Goal: Task Accomplishment & Management: Complete application form

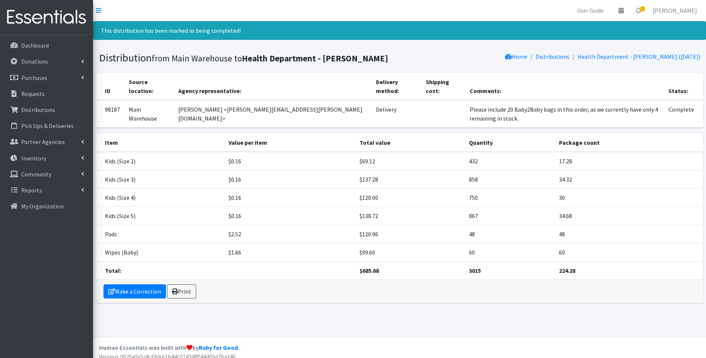
click at [45, 18] on img at bounding box center [46, 17] width 87 height 25
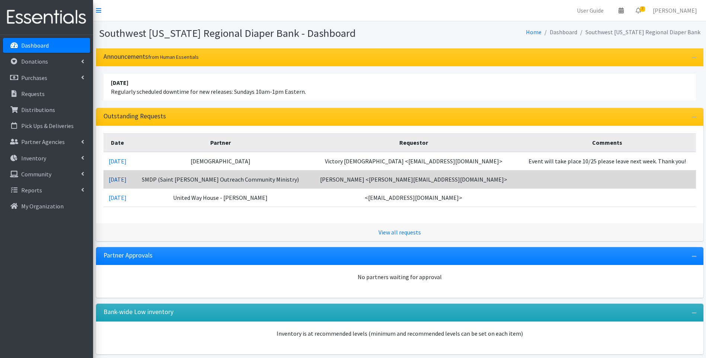
click at [124, 178] on link "10/09/2025" at bounding box center [118, 179] width 18 height 7
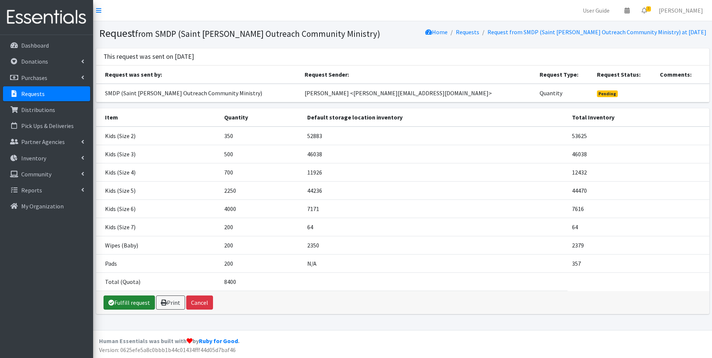
click at [140, 303] on link "Fulfill request" at bounding box center [129, 303] width 51 height 14
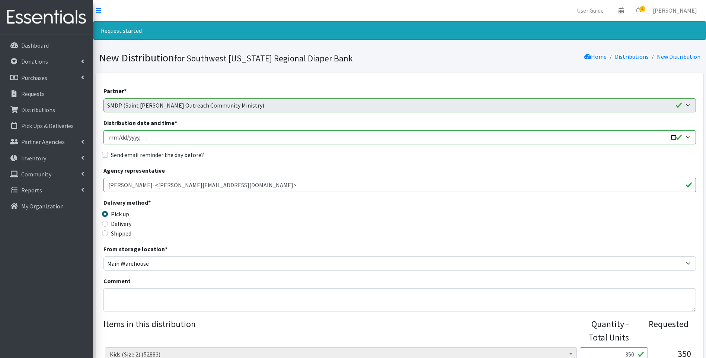
click at [118, 223] on label "Delivery" at bounding box center [121, 223] width 20 height 9
click at [108, 223] on input "Delivery" at bounding box center [105, 224] width 6 height 6
radio input "true"
click at [676, 137] on input "Distribution date and time *" at bounding box center [400, 137] width 593 height 14
type input "2025-10-16T10:30"
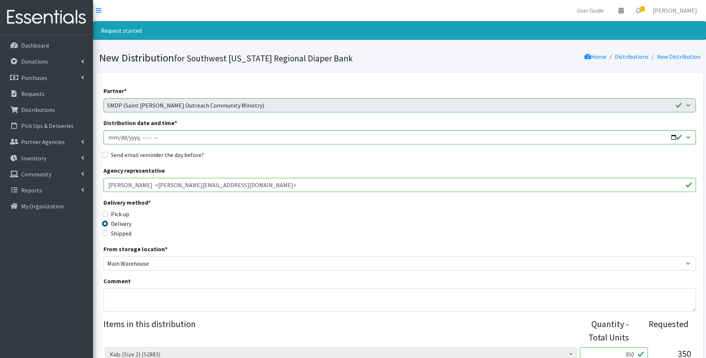
click at [267, 229] on div "Delivery method * Pick up Delivery Shipped Shipping cost" at bounding box center [400, 221] width 593 height 47
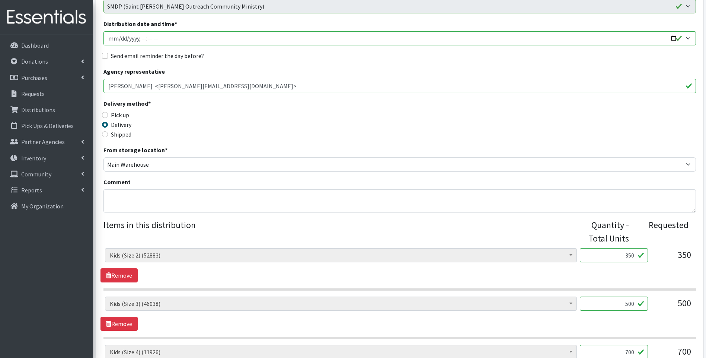
scroll to position [198, 0]
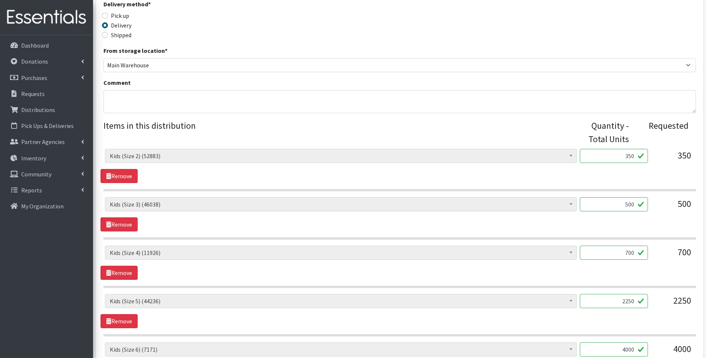
drag, startPoint x: 618, startPoint y: 157, endPoint x: 674, endPoint y: 157, distance: 55.5
click at [674, 157] on div "Baby Food (0) Blood Pressure Cuff (0) Car Seat (1) Children's Disposable Underw…" at bounding box center [399, 159] width 589 height 20
type input "360"
drag, startPoint x: 624, startPoint y: 204, endPoint x: 652, endPoint y: 202, distance: 27.6
click at [652, 202] on div "Baby Food (0) Blood Pressure Cuff (0) Car Seat (1) Children's Disposable Underw…" at bounding box center [399, 207] width 589 height 20
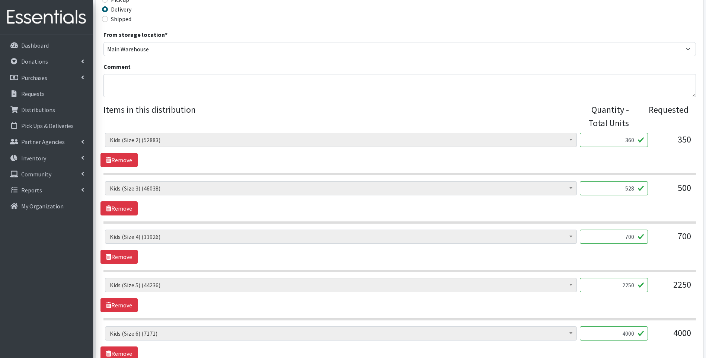
scroll to position [273, 0]
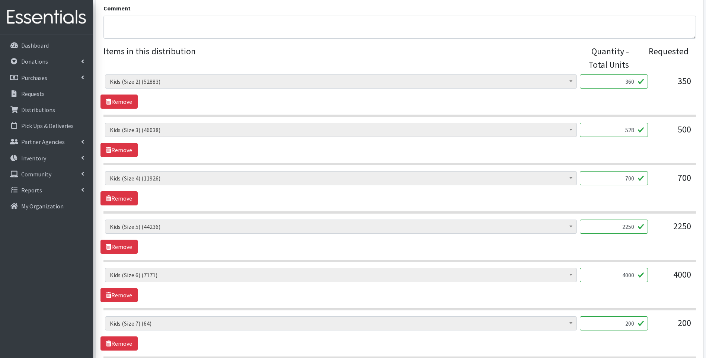
type input "528"
drag, startPoint x: 618, startPoint y: 181, endPoint x: 638, endPoint y: 180, distance: 19.4
click at [638, 180] on input "700" at bounding box center [614, 178] width 68 height 14
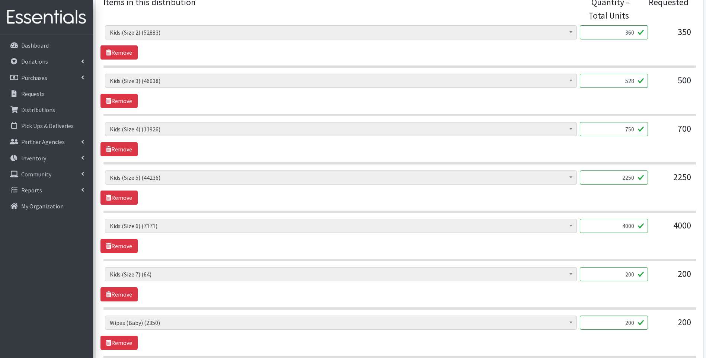
scroll to position [323, 0]
type input "750"
drag, startPoint x: 629, startPoint y: 175, endPoint x: 643, endPoint y: 178, distance: 14.1
click at [644, 178] on input "2250" at bounding box center [614, 177] width 68 height 14
type input "2295"
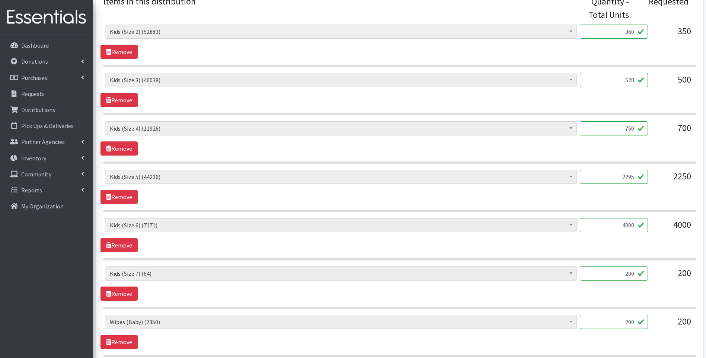
drag, startPoint x: 619, startPoint y: 224, endPoint x: 636, endPoint y: 235, distance: 20.7
click at [652, 234] on div "Baby Food (0) Blood Pressure Cuff (0) Car Seat (1) Children's Disposable Underw…" at bounding box center [399, 228] width 589 height 20
type input "2520"
click at [629, 239] on div "Baby Food (0) Blood Pressure Cuff (0) Car Seat (1) Children's Disposable Underw…" at bounding box center [400, 235] width 598 height 34
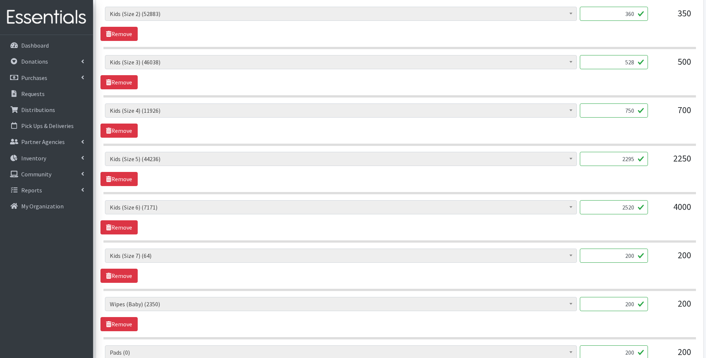
scroll to position [397, 0]
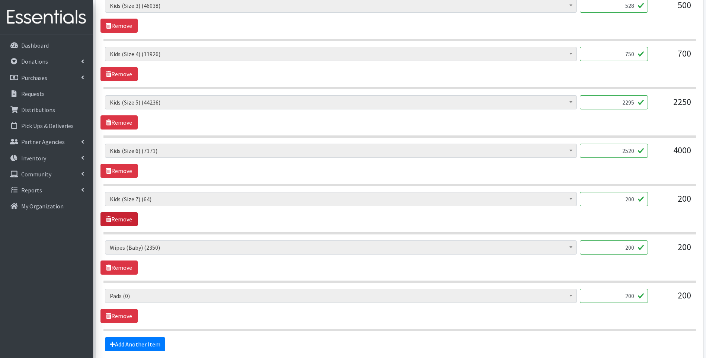
click at [127, 219] on link "Remove" at bounding box center [119, 219] width 37 height 14
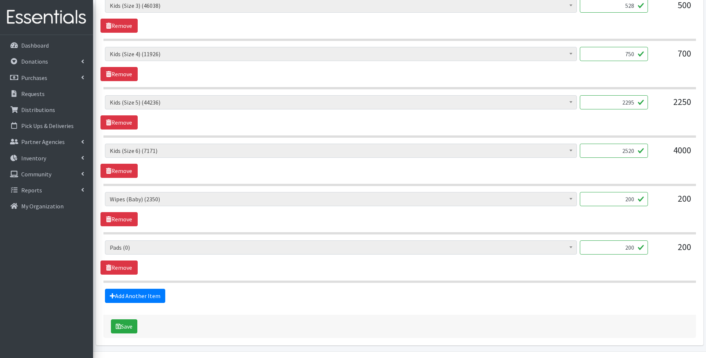
drag, startPoint x: 640, startPoint y: 203, endPoint x: 648, endPoint y: 203, distance: 8.6
click at [648, 203] on div "Baby Food (0) Blood Pressure Cuff (0) Car Seat (1) Children's Disposable Underw…" at bounding box center [399, 202] width 589 height 20
type input "72"
click at [124, 264] on link "Remove" at bounding box center [119, 268] width 37 height 14
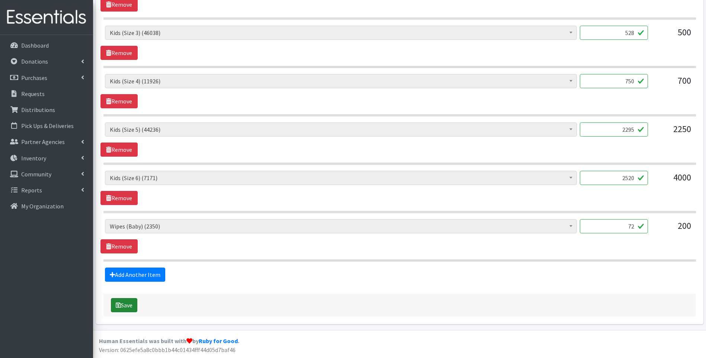
click at [134, 308] on button "Save" at bounding box center [124, 305] width 26 height 14
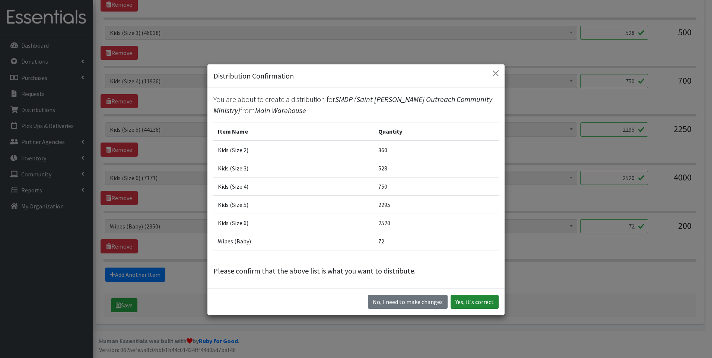
click at [456, 302] on button "Yes, it's correct" at bounding box center [475, 302] width 48 height 14
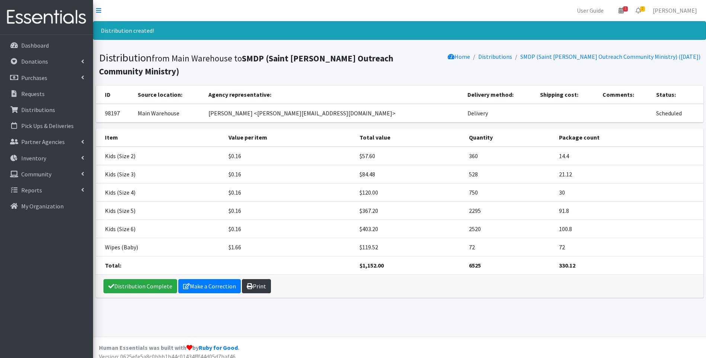
click at [263, 288] on link "Print" at bounding box center [256, 286] width 29 height 14
click at [118, 287] on link "Distribution Complete" at bounding box center [141, 286] width 74 height 14
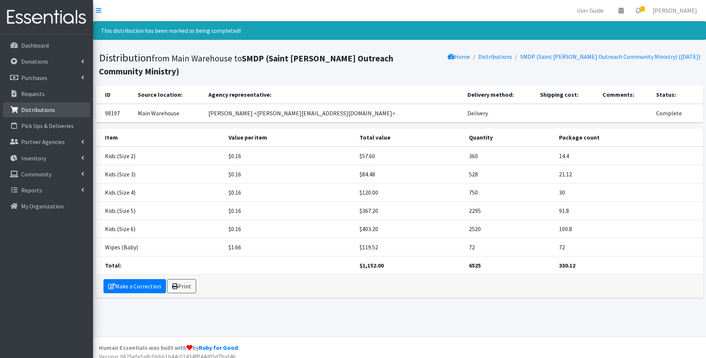
click at [48, 115] on link "Distributions" at bounding box center [46, 109] width 87 height 15
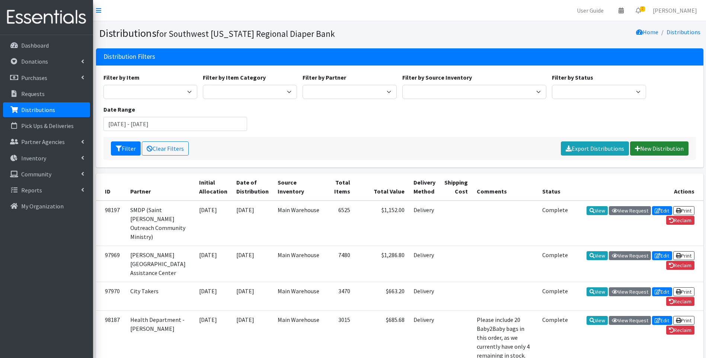
click at [649, 151] on link "New Distribution" at bounding box center [659, 148] width 58 height 14
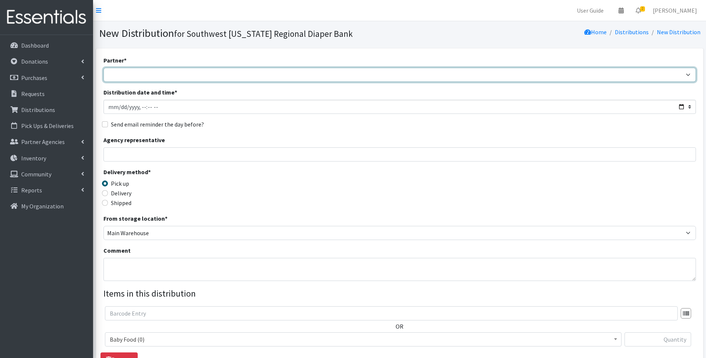
click at [144, 78] on select "ACT Abuse Counseling & Treatment Bayshore Fire Department Bonita Springs Assist…" at bounding box center [400, 75] width 593 height 14
select select "4486"
click at [104, 68] on select "ACT Abuse Counseling & Treatment Bayshore Fire Department Bonita Springs Assist…" at bounding box center [400, 75] width 593 height 14
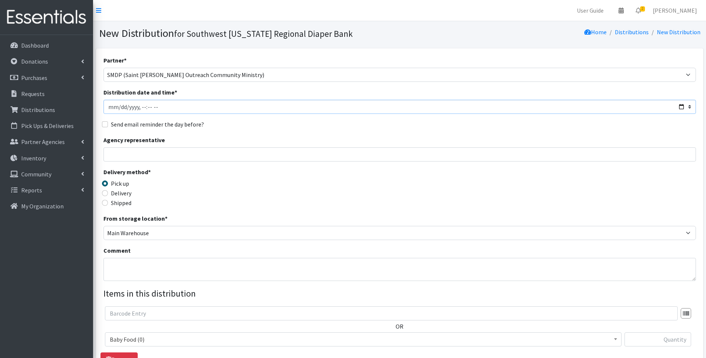
click at [680, 107] on input "Distribution date and time *" at bounding box center [400, 107] width 593 height 14
type input "2025-10-16T10:30"
click at [262, 198] on div "Delivery method * Pick up Delivery Shipped Shipping cost" at bounding box center [400, 191] width 593 height 47
click at [120, 193] on label "Delivery" at bounding box center [121, 193] width 20 height 9
click at [108, 193] on input "Delivery" at bounding box center [105, 193] width 6 height 6
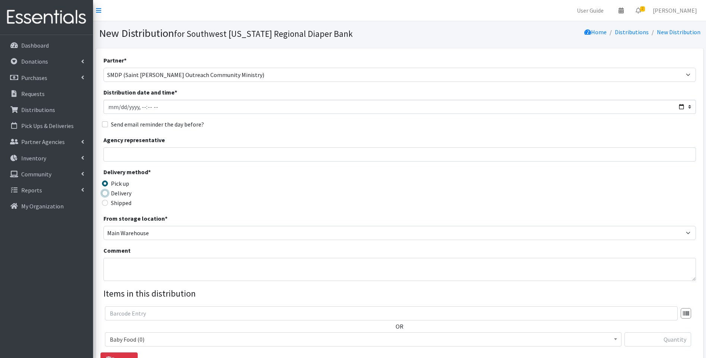
radio input "true"
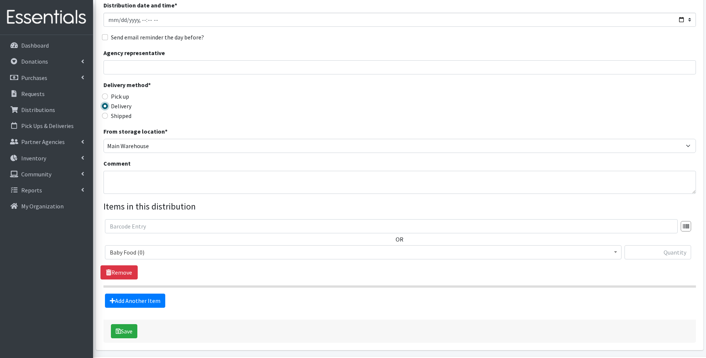
scroll to position [113, 0]
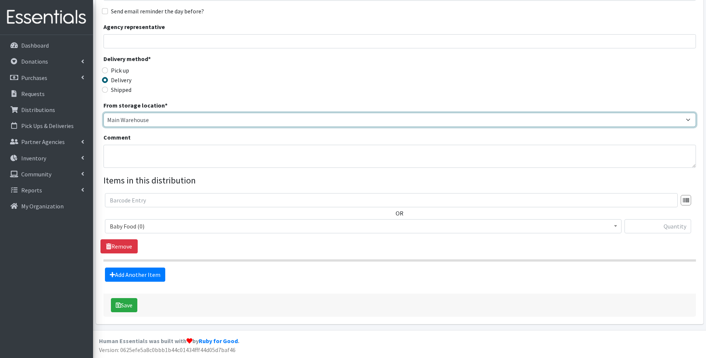
click at [148, 119] on select "Main Warehouse Office Winkler" at bounding box center [400, 120] width 593 height 14
select select "293"
click at [104, 113] on select "Main Warehouse Office Winkler" at bounding box center [400, 120] width 593 height 14
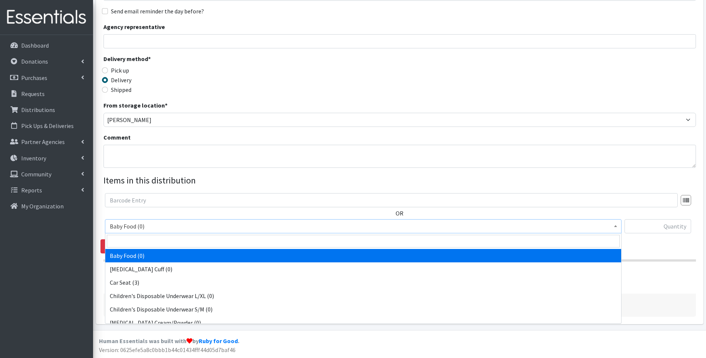
click at [232, 229] on span "Baby Food (0)" at bounding box center [363, 226] width 507 height 10
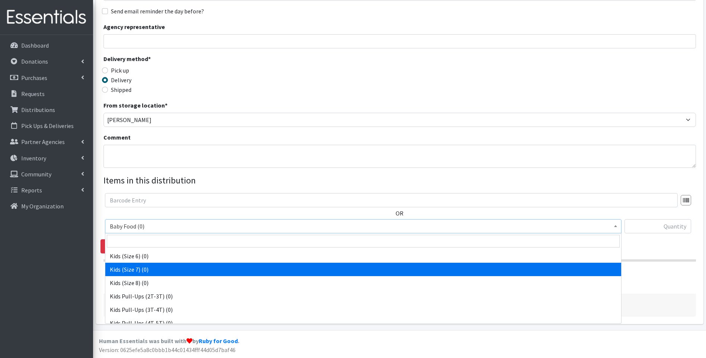
scroll to position [234, 0]
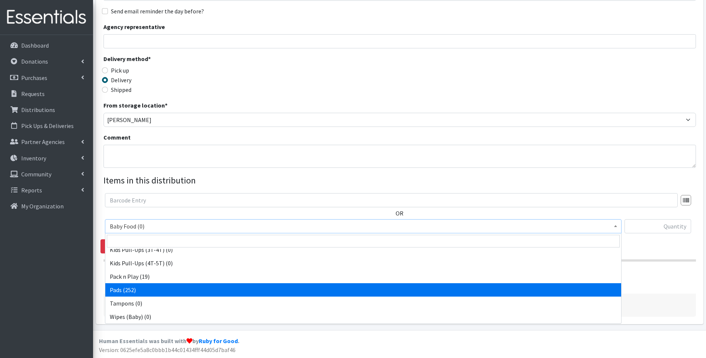
select select "10040"
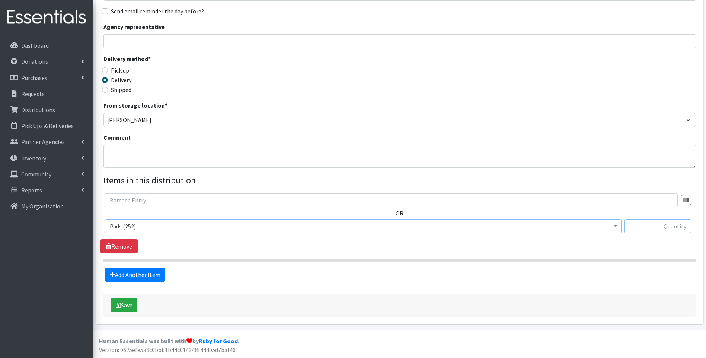
click at [663, 228] on input "text" at bounding box center [658, 226] width 67 height 14
type input "72"
click at [341, 268] on div "Add Another Item" at bounding box center [400, 275] width 598 height 14
click at [131, 304] on button "Save" at bounding box center [124, 305] width 26 height 14
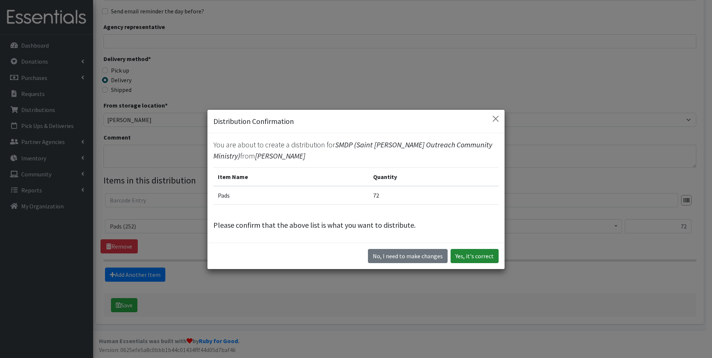
click at [466, 252] on button "Yes, it's correct" at bounding box center [475, 256] width 48 height 14
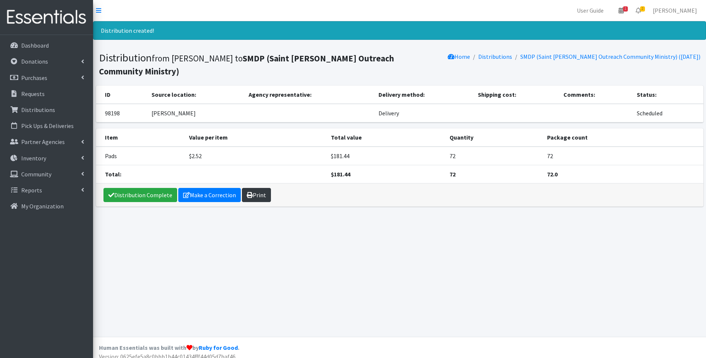
click at [254, 194] on link "Print" at bounding box center [256, 195] width 29 height 14
click at [133, 199] on link "Distribution Complete" at bounding box center [141, 195] width 74 height 14
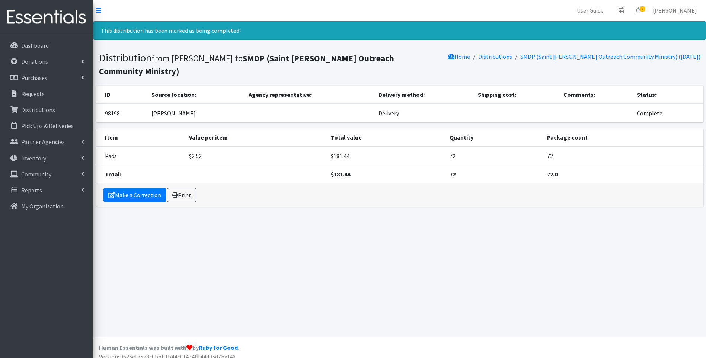
click at [39, 20] on img at bounding box center [46, 17] width 87 height 25
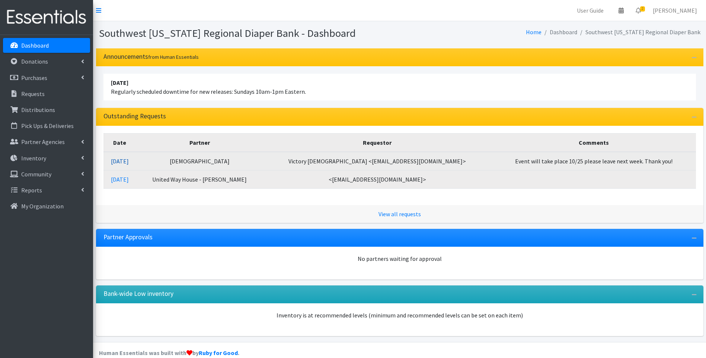
click at [129, 159] on link "[DATE]" at bounding box center [120, 161] width 18 height 7
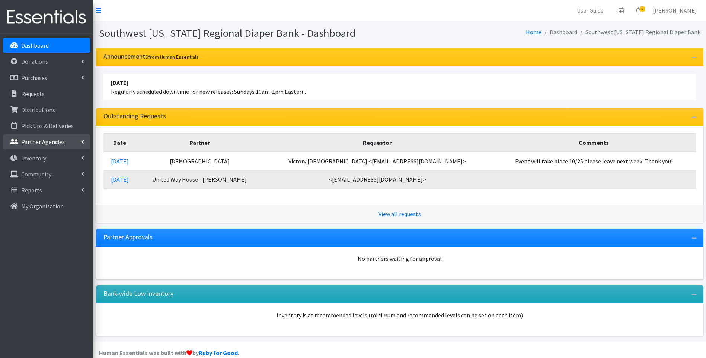
click at [47, 146] on link "Partner Agencies" at bounding box center [46, 141] width 87 height 15
click at [48, 159] on link "All Partners" at bounding box center [46, 158] width 87 height 15
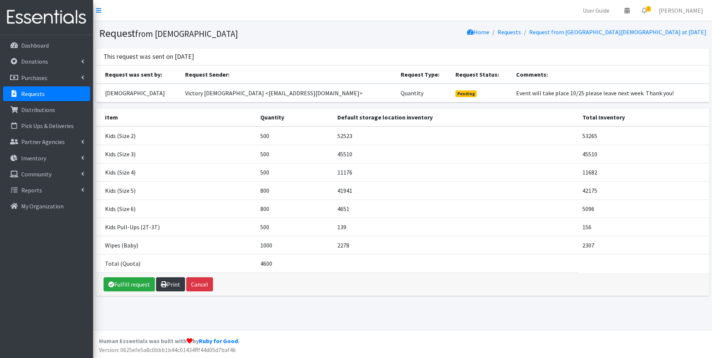
click at [163, 286] on icon at bounding box center [164, 284] width 6 height 6
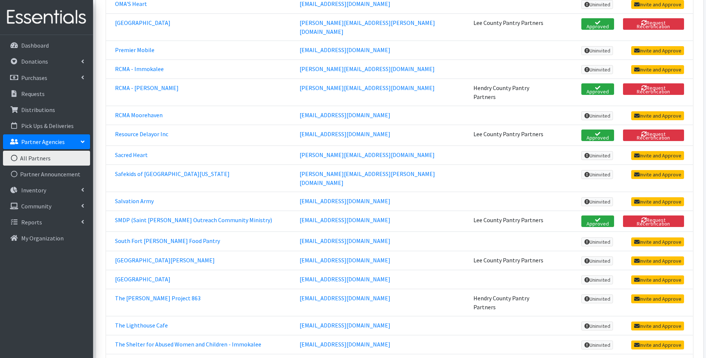
scroll to position [1688, 0]
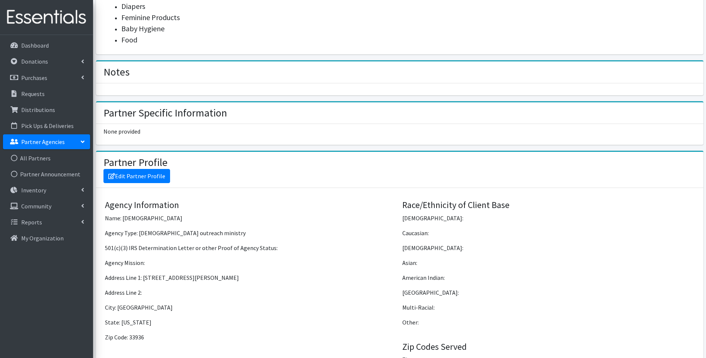
scroll to position [422, 0]
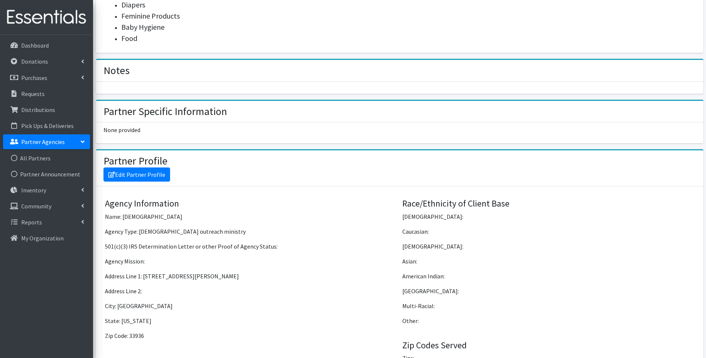
click at [54, 24] on img at bounding box center [46, 17] width 87 height 25
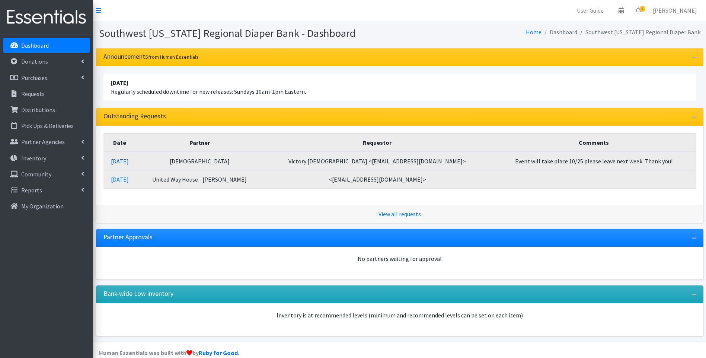
click at [129, 158] on link "[DATE]" at bounding box center [120, 161] width 18 height 7
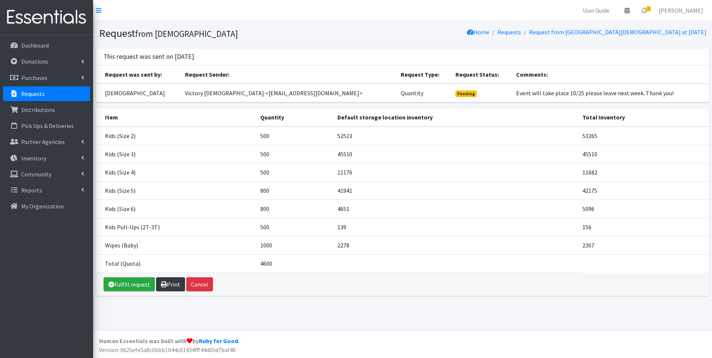
click at [179, 288] on link "Print" at bounding box center [170, 284] width 29 height 14
click at [52, 11] on img at bounding box center [46, 17] width 87 height 25
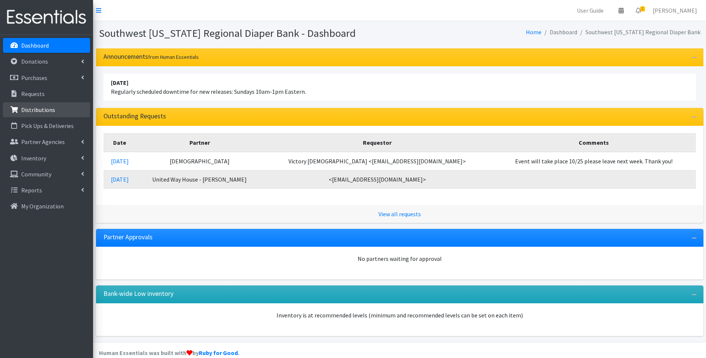
click at [53, 111] on link "Distributions" at bounding box center [46, 109] width 87 height 15
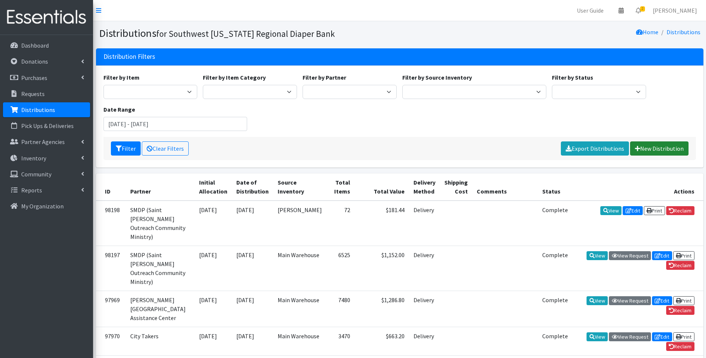
click at [661, 153] on link "New Distribution" at bounding box center [659, 148] width 58 height 14
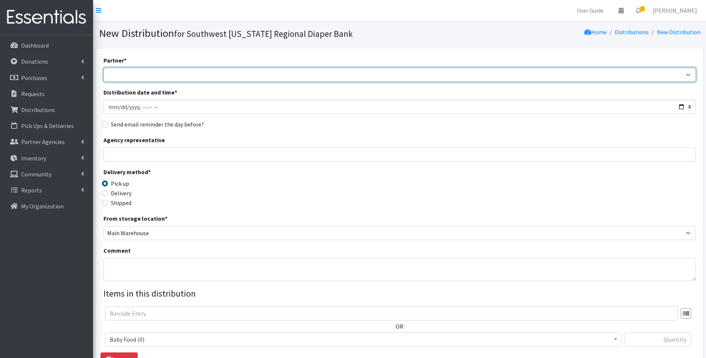
click at [166, 77] on select "ACT Abuse Counseling & Treatment Bayshore Fire Department Bonita Springs Assist…" at bounding box center [400, 75] width 593 height 14
select select "4725"
click at [104, 68] on select "ACT Abuse Counseling & Treatment Bayshore Fire Department Bonita Springs Assist…" at bounding box center [400, 75] width 593 height 14
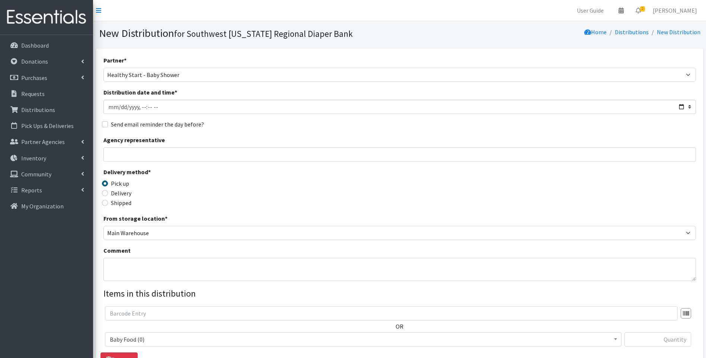
click at [112, 193] on label "Delivery" at bounding box center [121, 193] width 20 height 9
click at [108, 193] on input "Delivery" at bounding box center [105, 193] width 6 height 6
radio input "true"
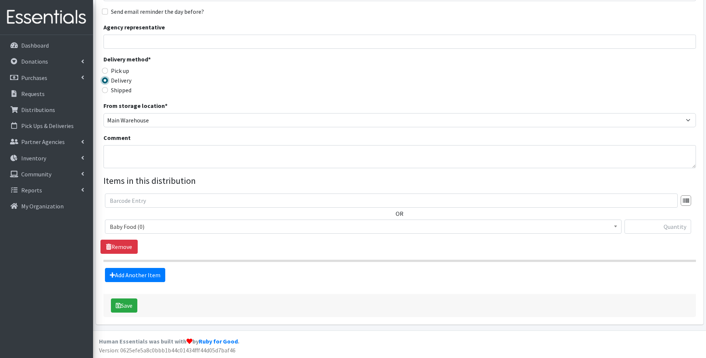
scroll to position [113, 0]
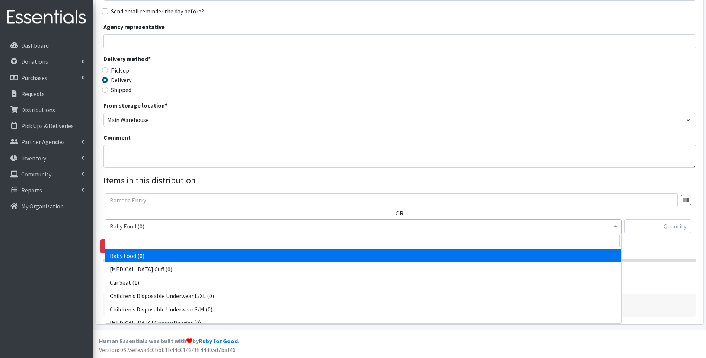
click at [185, 226] on span "Baby Food (0)" at bounding box center [363, 226] width 507 height 10
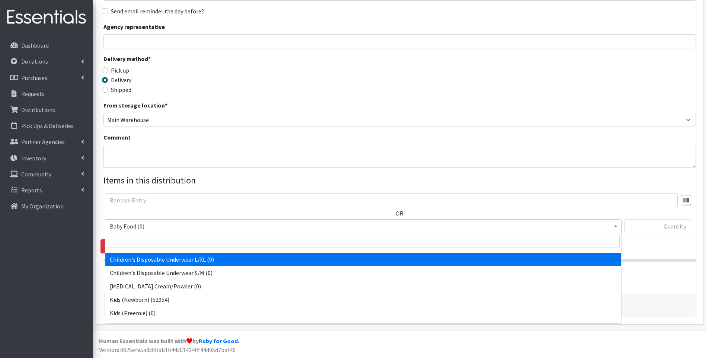
scroll to position [50, 0]
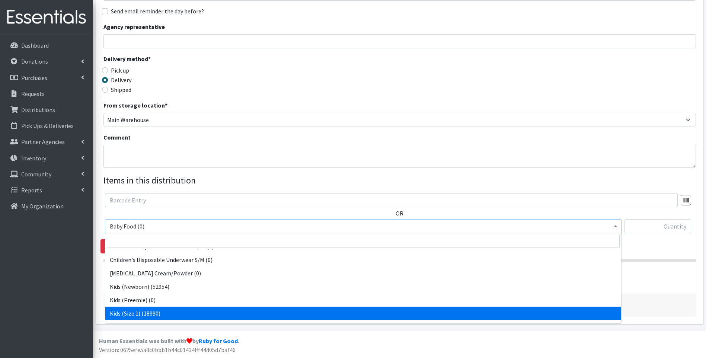
select select "10069"
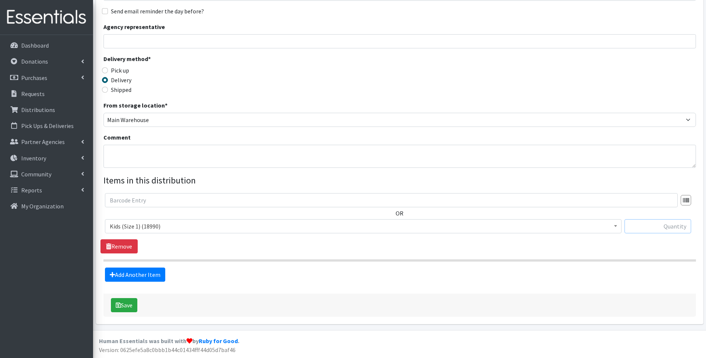
click at [667, 229] on input "text" at bounding box center [658, 226] width 67 height 14
type input "192"
click at [136, 279] on link "Add Another Item" at bounding box center [135, 275] width 60 height 14
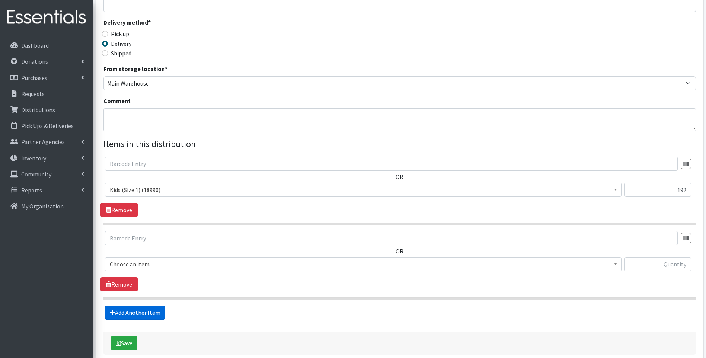
scroll to position [188, 0]
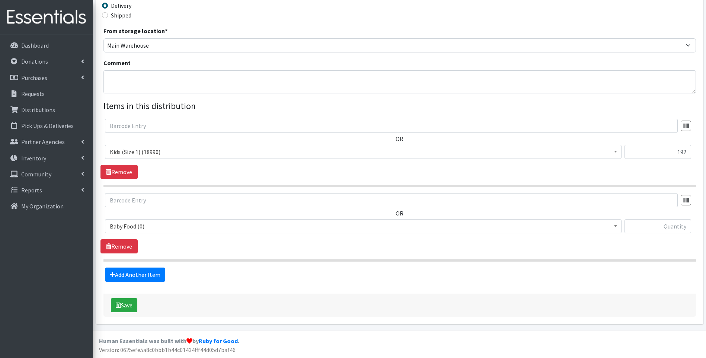
click at [163, 228] on span "Baby Food (0)" at bounding box center [363, 226] width 507 height 10
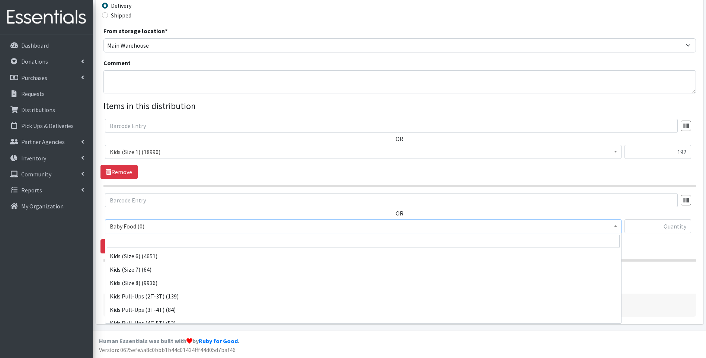
scroll to position [124, 0]
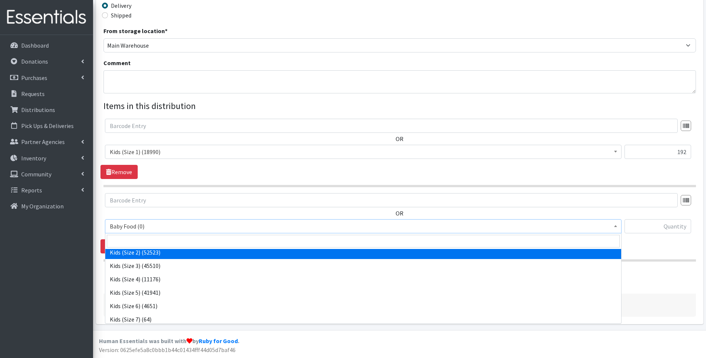
select select "10068"
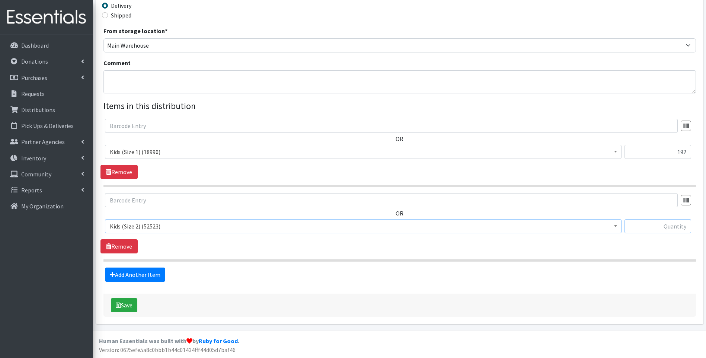
click at [675, 226] on input "text" at bounding box center [658, 226] width 67 height 14
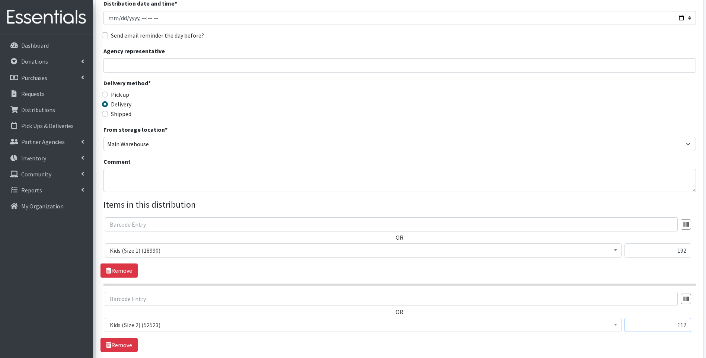
scroll to position [88, 0]
type input "112"
click at [289, 176] on textarea "Comment" at bounding box center [400, 181] width 593 height 23
click at [133, 176] on textarea "Comment" at bounding box center [400, 181] width 593 height 23
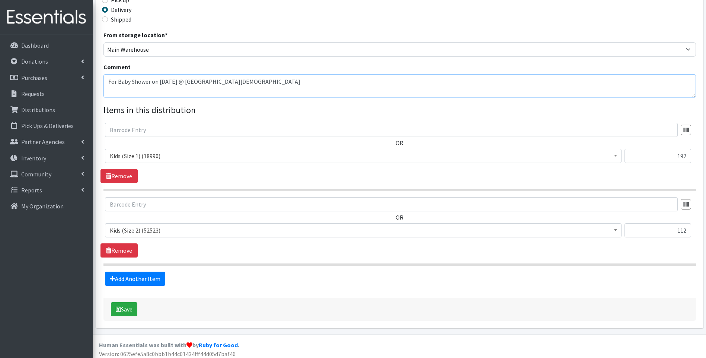
scroll to position [188, 0]
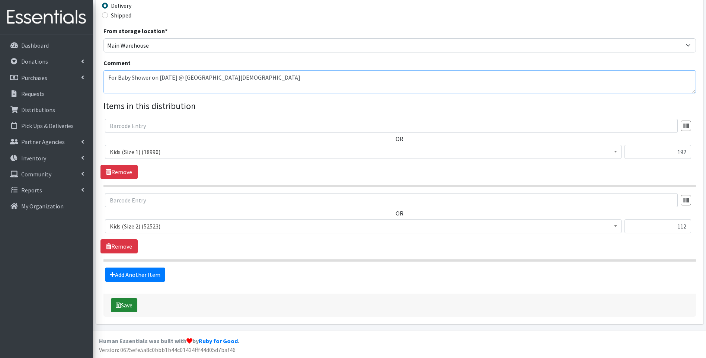
type textarea "For Baby Shower on [DATE] @ [GEOGRAPHIC_DATA][DEMOGRAPHIC_DATA]"
click at [127, 302] on button "Save" at bounding box center [124, 305] width 26 height 14
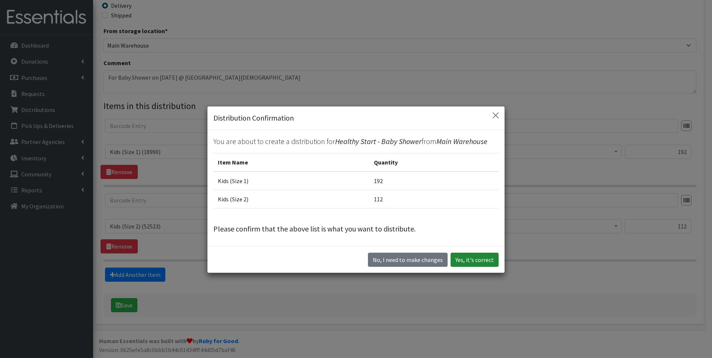
click at [471, 255] on button "Yes, it's correct" at bounding box center [475, 260] width 48 height 14
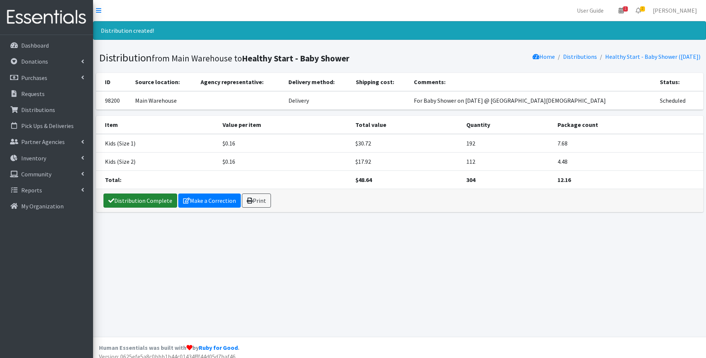
click at [142, 201] on link "Distribution Complete" at bounding box center [141, 201] width 74 height 14
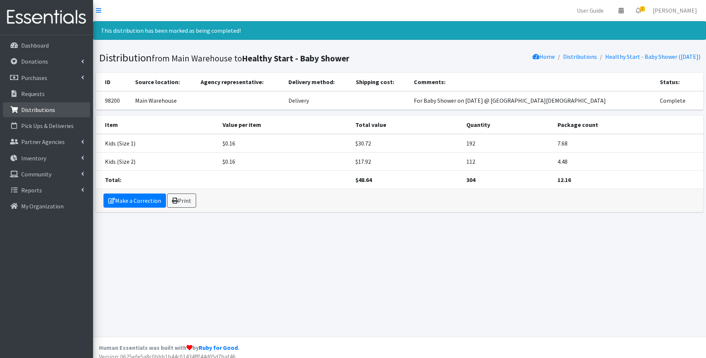
click at [58, 112] on link "Distributions" at bounding box center [46, 109] width 87 height 15
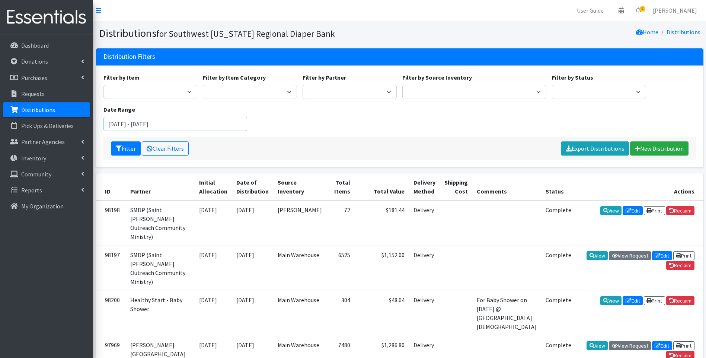
click at [206, 121] on input "[DATE] - [DATE]" at bounding box center [176, 124] width 144 height 14
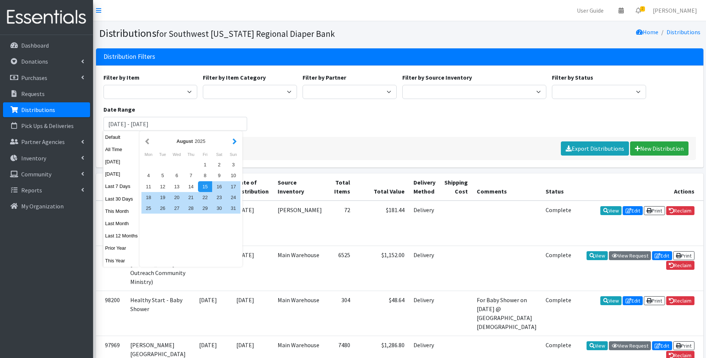
click at [234, 141] on button "button" at bounding box center [235, 141] width 8 height 9
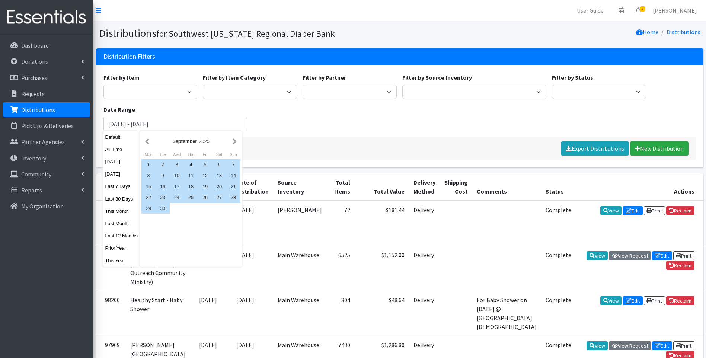
click at [233, 141] on button "button" at bounding box center [235, 141] width 8 height 9
click at [174, 162] on div "1" at bounding box center [177, 164] width 14 height 11
click at [212, 211] on div "1 2 3 4 5 6 7 8 9 10 11 12 13 14 15 16 17 18 19 20 21 22 23 24 25 26 27 28 29 3…" at bounding box center [190, 186] width 99 height 54
click at [205, 213] on div "31" at bounding box center [205, 208] width 14 height 11
type input "[DATE] - [DATE]"
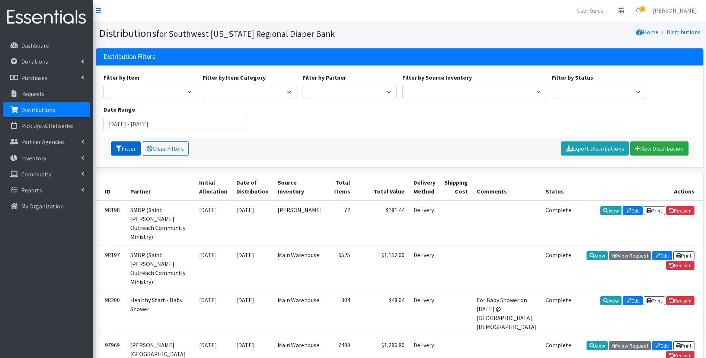
click at [123, 145] on button "Filter" at bounding box center [126, 148] width 30 height 14
click at [470, 130] on div "Filter by Item Baby Food Bed Pads (Cloth) Bibs (Adult & Child) [MEDICAL_DATA] C…" at bounding box center [400, 105] width 598 height 64
click at [42, 41] on link "Dashboard" at bounding box center [46, 45] width 87 height 15
